Goal: Task Accomplishment & Management: Manage account settings

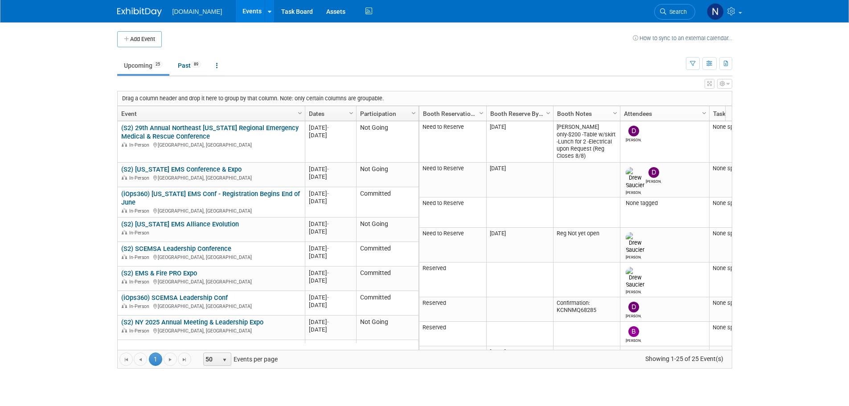
drag, startPoint x: 691, startPoint y: 66, endPoint x: 692, endPoint y: 79, distance: 13.8
click at [691, 66] on icon "button" at bounding box center [693, 64] width 6 height 6
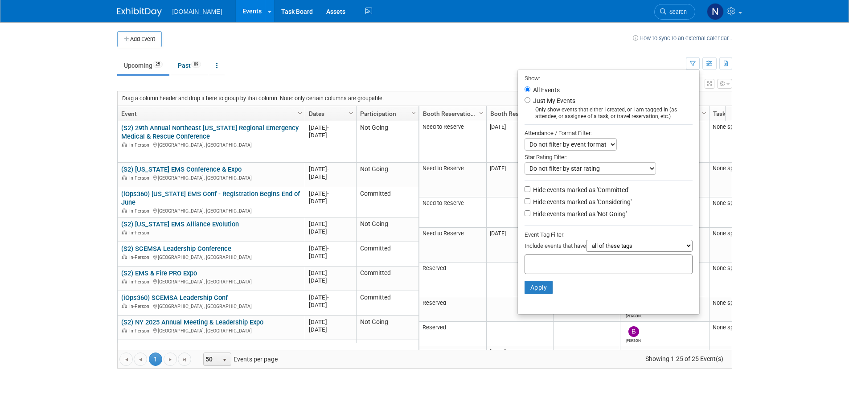
click at [552, 215] on label "Hide events marked as 'Not Going'" at bounding box center [578, 213] width 95 height 9
click at [530, 215] on input "Hide events marked as 'Not Going'" at bounding box center [527, 213] width 6 height 6
checkbox input "true"
click at [533, 294] on button "Apply" at bounding box center [538, 287] width 29 height 13
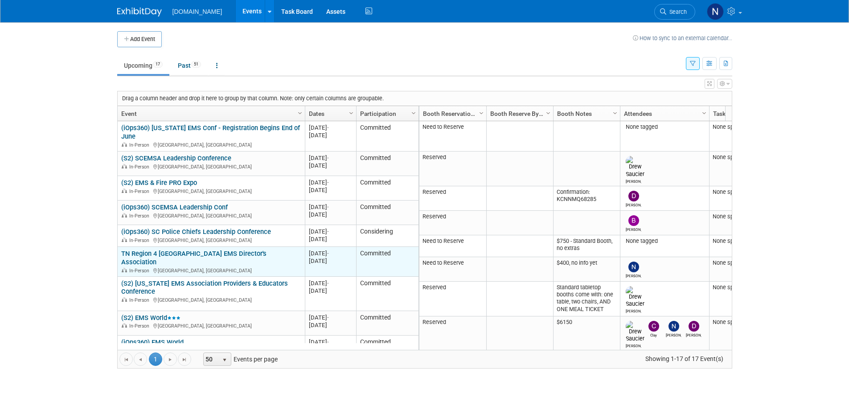
click at [230, 256] on link "TN Region 4 [GEOGRAPHIC_DATA] EMS Director's Association" at bounding box center [193, 258] width 145 height 16
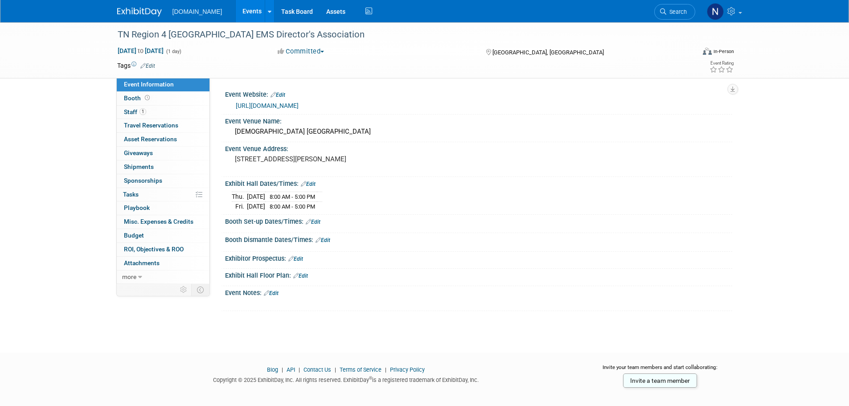
click at [292, 108] on link "[URL][DOMAIN_NAME]" at bounding box center [267, 105] width 63 height 7
click at [159, 97] on link "Booth" at bounding box center [163, 98] width 93 height 13
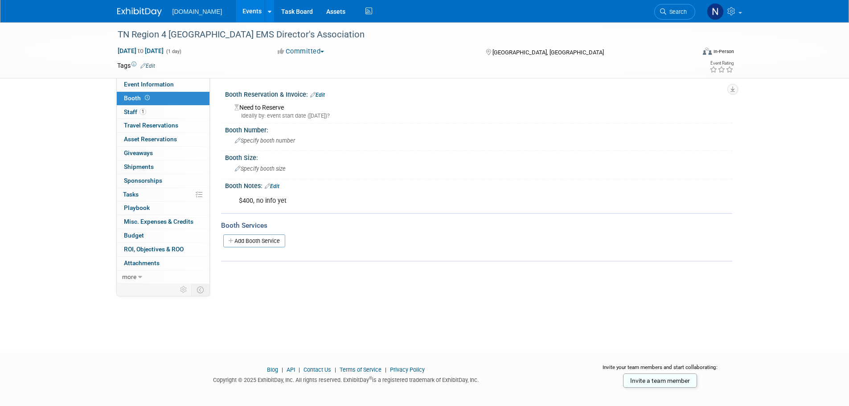
click at [324, 92] on link "Edit" at bounding box center [317, 95] width 15 height 6
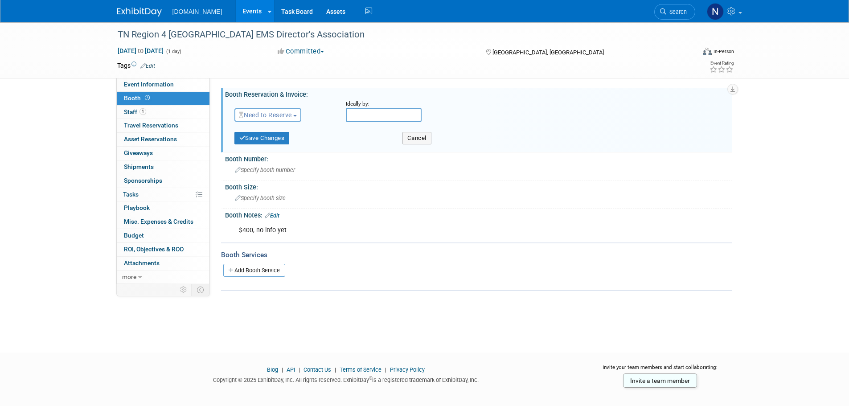
click at [288, 115] on span "Need to Reserve" at bounding box center [265, 114] width 53 height 7
click at [279, 143] on link "Reserved" at bounding box center [282, 142] width 95 height 12
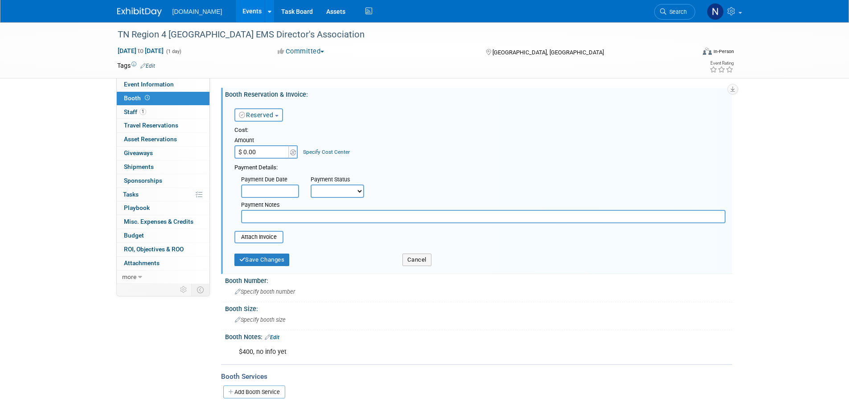
click at [266, 150] on input "$ 0.00" at bounding box center [262, 151] width 56 height 13
type input "$ 400.00"
click at [283, 265] on button "Save Changes" at bounding box center [261, 260] width 55 height 12
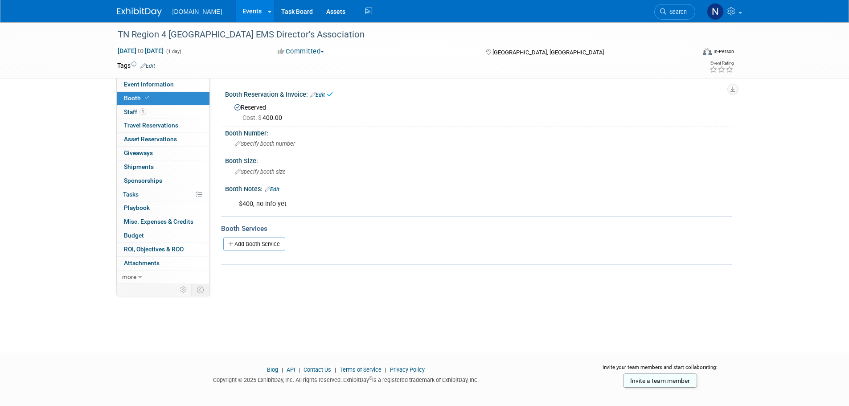
click at [320, 275] on div "Event Website: Edit https://ucems.org/events/ Event Venue Name: Central City Ch…" at bounding box center [471, 181] width 522 height 206
click at [180, 89] on link "Event Information" at bounding box center [163, 84] width 93 height 13
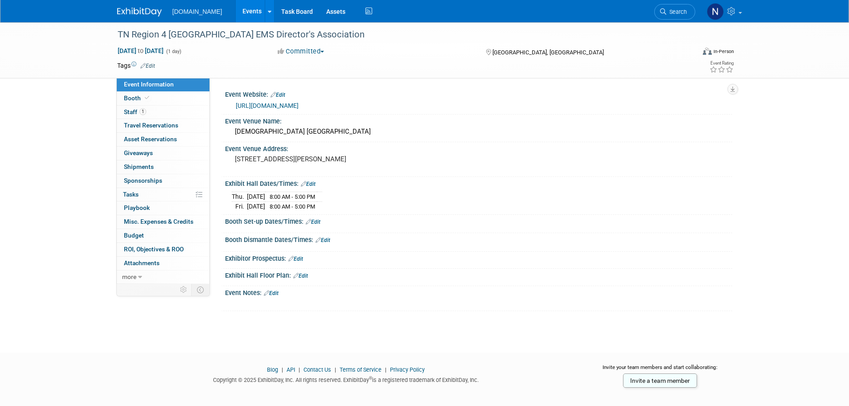
click at [236, 6] on link "Events" at bounding box center [252, 11] width 33 height 22
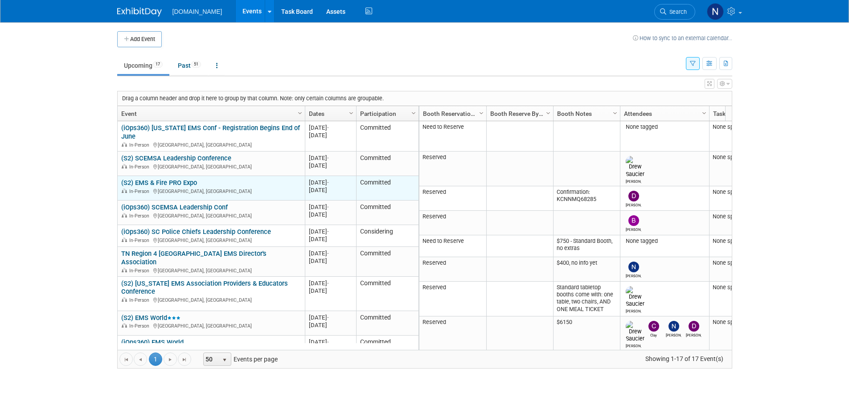
click at [190, 179] on link "(S2) EMS & Fire PRO Expo" at bounding box center [159, 183] width 76 height 8
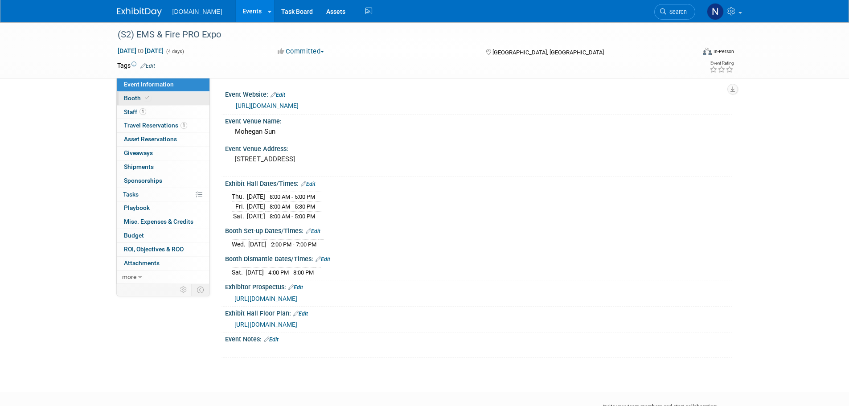
click at [184, 98] on link "Booth" at bounding box center [163, 98] width 93 height 13
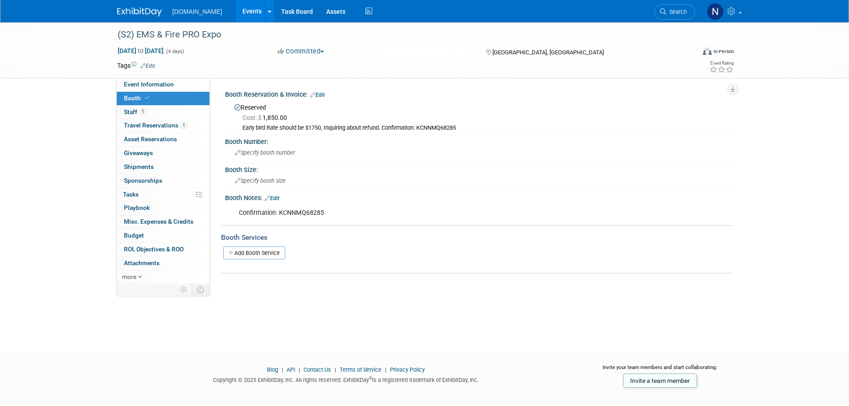
click at [320, 94] on link "Edit" at bounding box center [317, 95] width 15 height 6
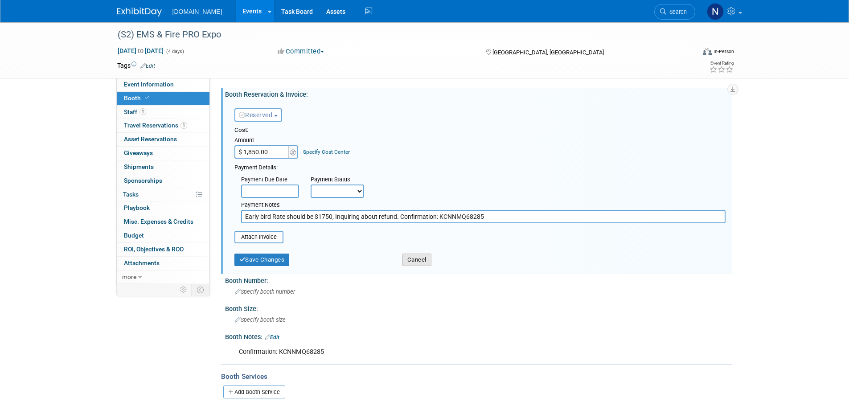
click at [418, 256] on button "Cancel" at bounding box center [416, 260] width 29 height 12
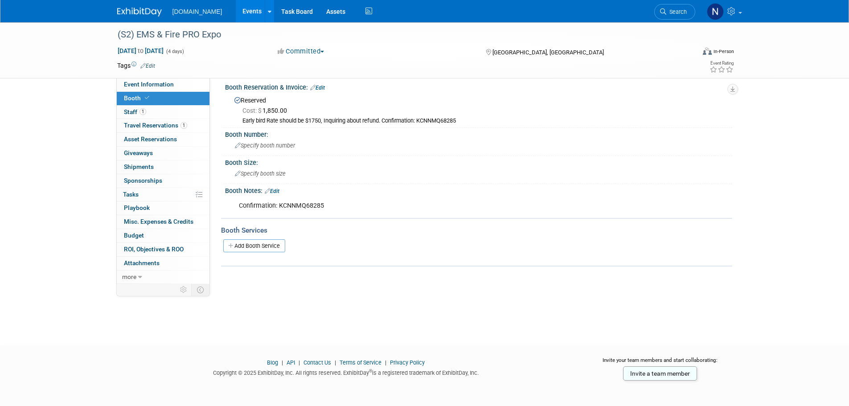
scroll to position [9, 0]
click at [149, 82] on span "Event Information" at bounding box center [149, 84] width 50 height 7
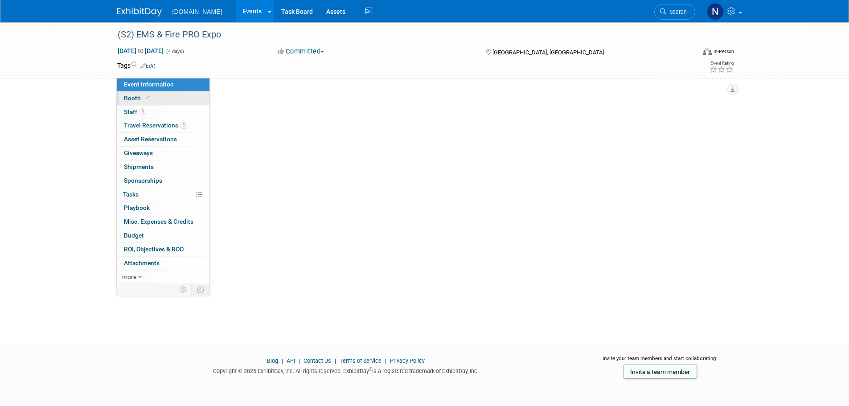
scroll to position [0, 0]
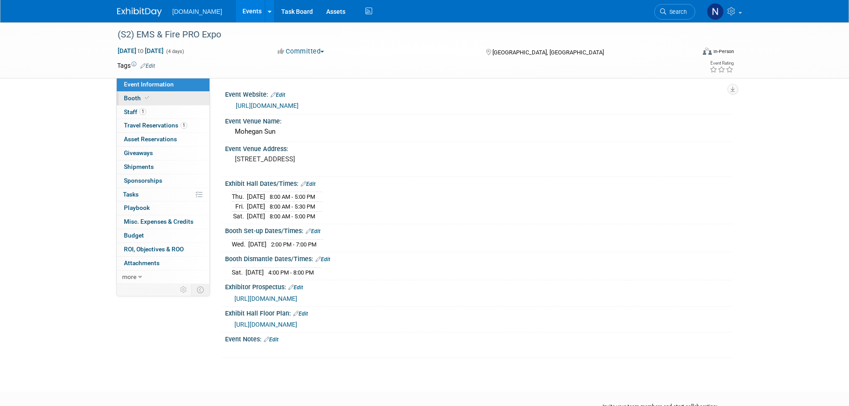
click at [186, 98] on link "Booth" at bounding box center [163, 98] width 93 height 13
